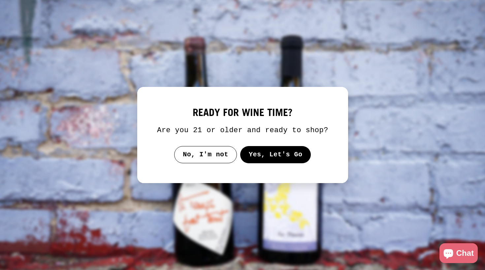
click at [258, 156] on button "Yes, Let's Go" at bounding box center [275, 154] width 71 height 17
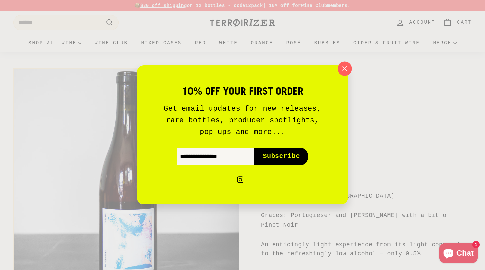
click at [347, 73] on icon "button" at bounding box center [345, 69] width 10 height 10
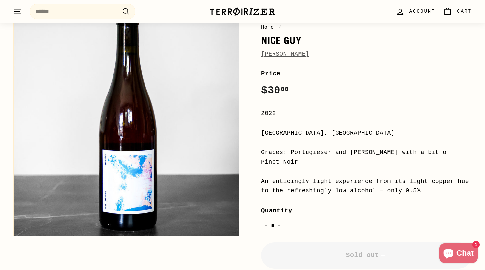
scroll to position [63, 0]
click at [303, 153] on div "Grapes: Portugieser and [PERSON_NAME] with a bit of Pinot Noir" at bounding box center [366, 156] width 211 height 19
copy div "Portugieser"
click at [373, 150] on div "Grapes: Portugieser and [PERSON_NAME] with a bit of Pinot Noir" at bounding box center [366, 156] width 211 height 19
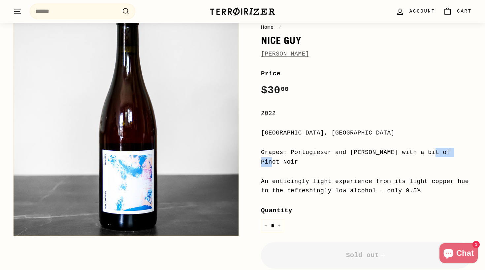
click at [373, 150] on div "Grapes: Portugieser and [PERSON_NAME] with a bit of Pinot Noir" at bounding box center [366, 156] width 211 height 19
copy div "Silvaner"
drag, startPoint x: 333, startPoint y: 133, endPoint x: 254, endPoint y: 129, distance: 79.6
click at [254, 129] on div "Home / Nice [PERSON_NAME] Price Regular price $30 00 $30.00 / 2022 [GEOGRAPHIC_…" at bounding box center [359, 183] width 226 height 363
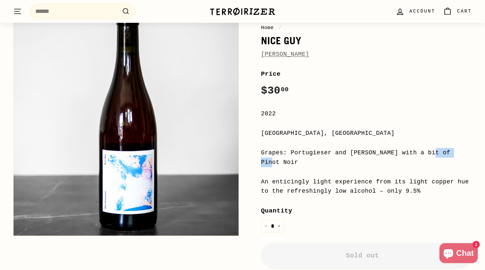
copy div "[GEOGRAPHIC_DATA], [GEOGRAPHIC_DATA]"
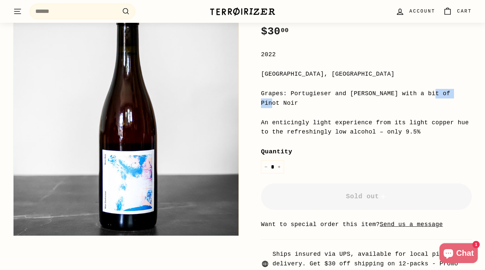
scroll to position [122, 0]
